Goal: Task Accomplishment & Management: Manage account settings

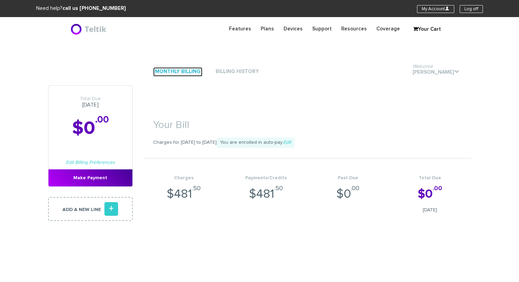
click at [177, 73] on link "Monthly Billing" at bounding box center [177, 71] width 49 height 9
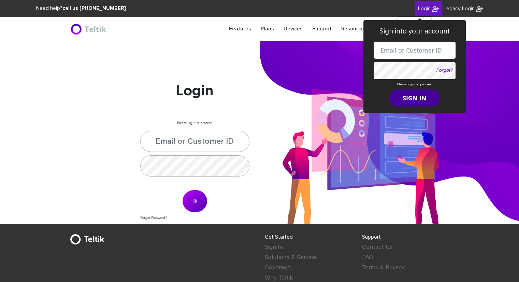
type input "esamuel@safetelecom.net"
click at [396, 94] on form "esamuel@safetelecom.net Forgot? Please login to proceed SIGN IN" at bounding box center [414, 74] width 82 height 65
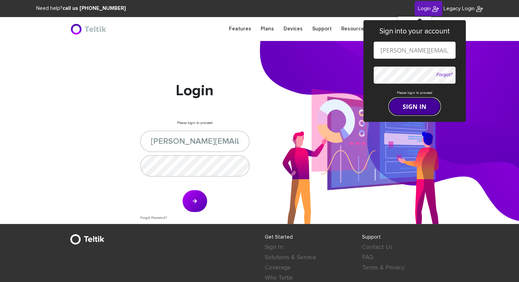
click at [407, 114] on button "SIGN IN" at bounding box center [414, 106] width 51 height 17
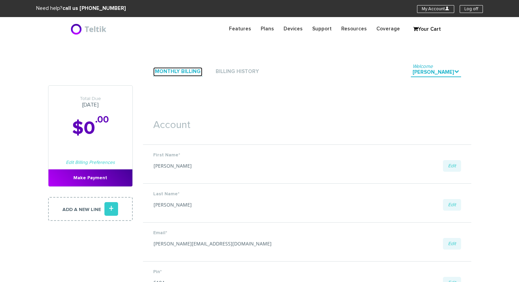
click at [157, 72] on link "Monthly Billing" at bounding box center [177, 71] width 49 height 9
